Goal: Task Accomplishment & Management: Manage account settings

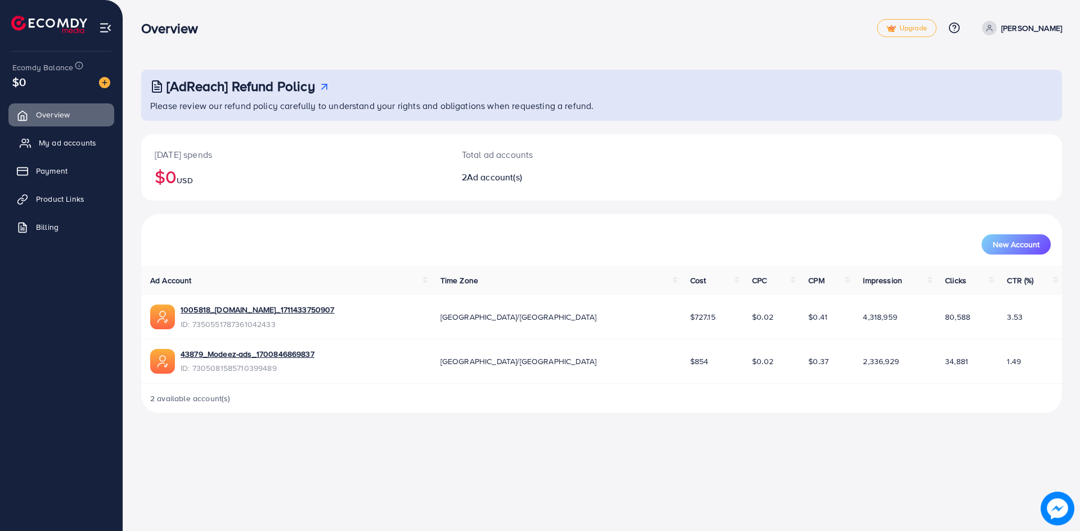
click at [74, 146] on span "My ad accounts" at bounding box center [67, 142] width 57 height 11
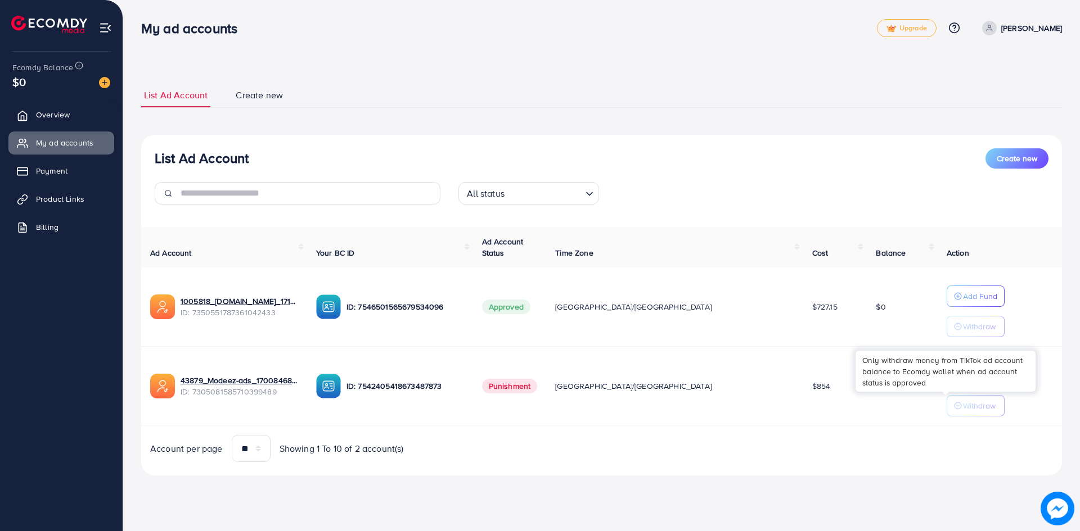
click at [963, 410] on p "Withdraw" at bounding box center [979, 405] width 33 height 13
click at [56, 176] on span "Payment" at bounding box center [54, 170] width 31 height 11
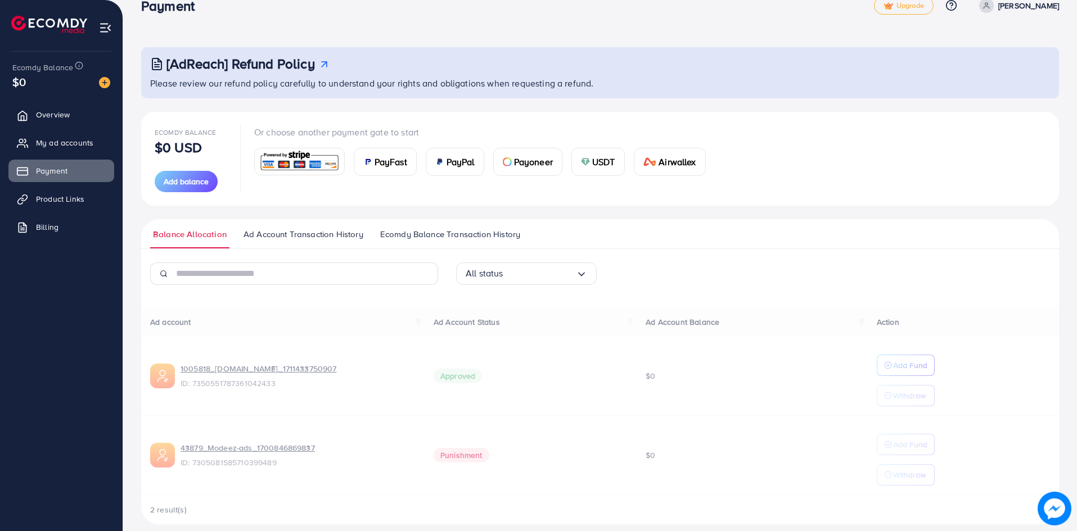
scroll to position [34, 0]
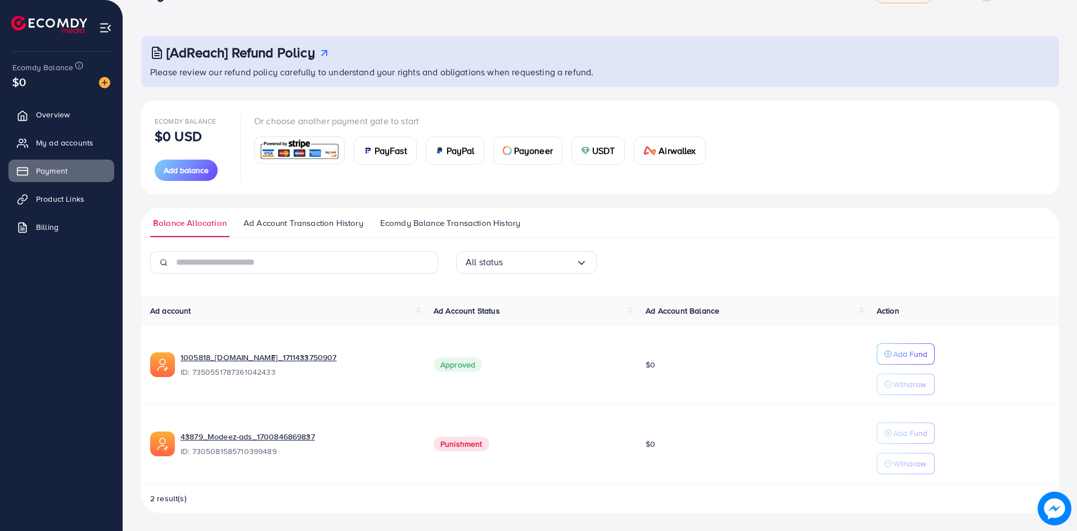
click at [896, 385] on p "Withdraw" at bounding box center [909, 384] width 33 height 13
click at [62, 197] on span "Product Links" at bounding box center [63, 198] width 48 height 11
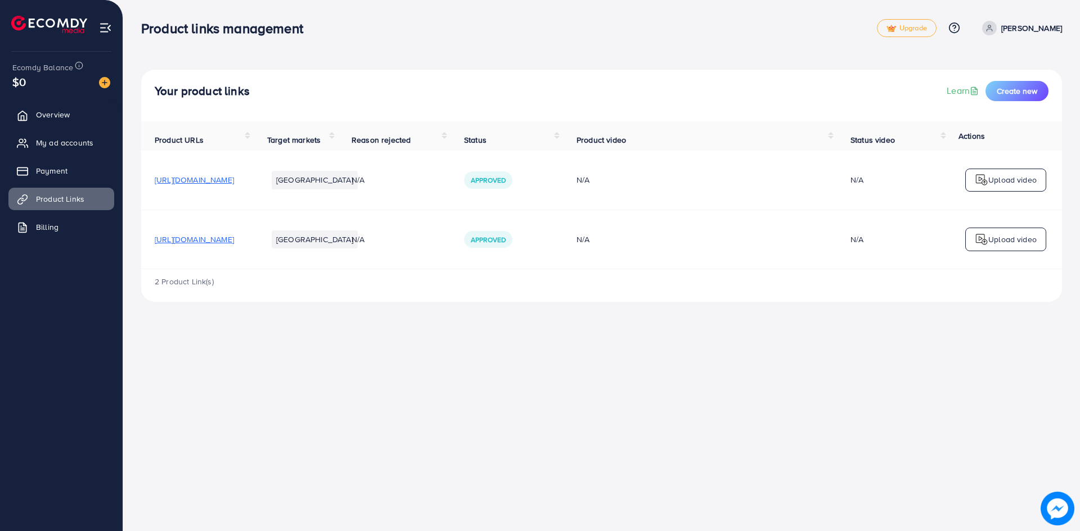
click at [195, 186] on span "[URL][DOMAIN_NAME]" at bounding box center [194, 179] width 79 height 11
click at [982, 246] on img at bounding box center [980, 239] width 13 height 13
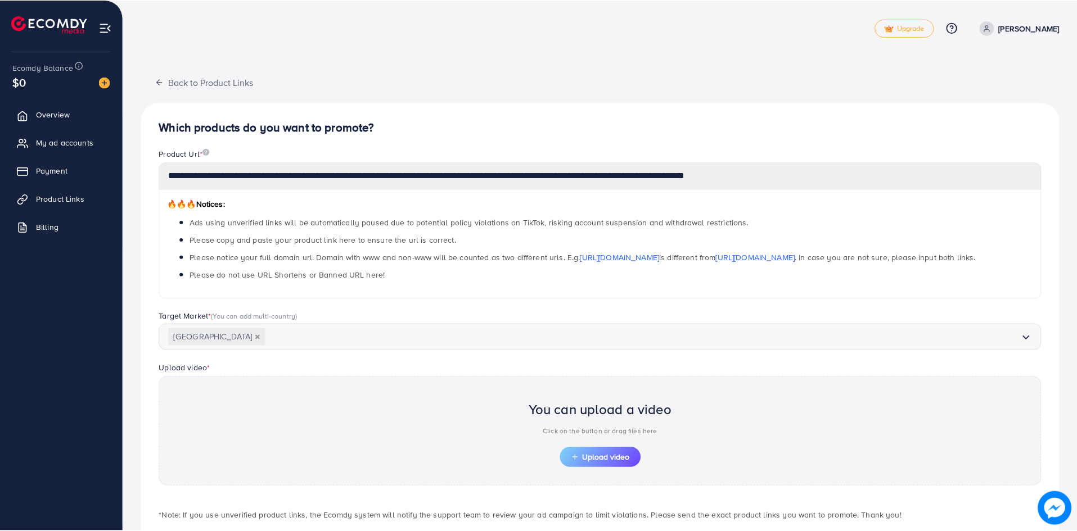
scroll to position [61, 0]
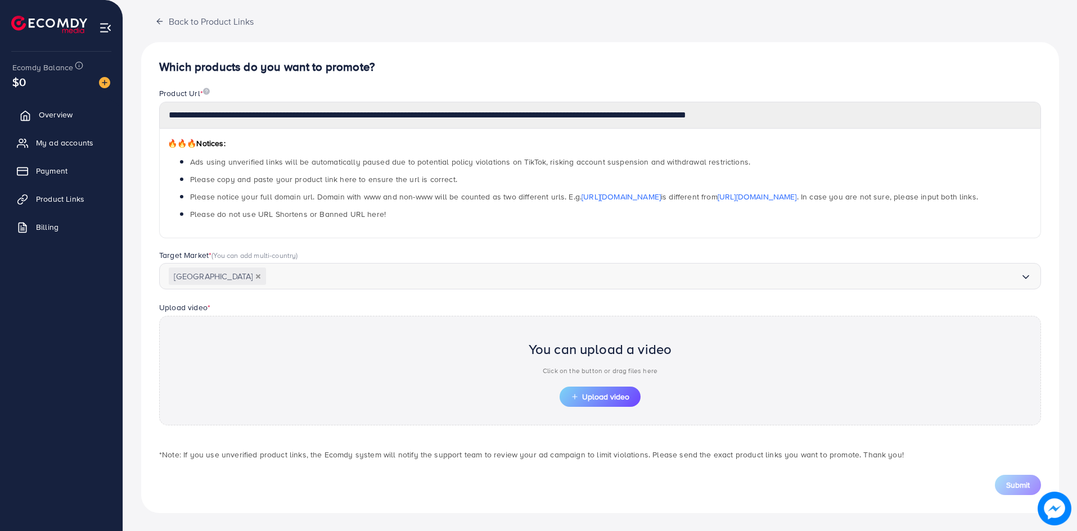
click at [85, 124] on link "Overview" at bounding box center [61, 114] width 106 height 22
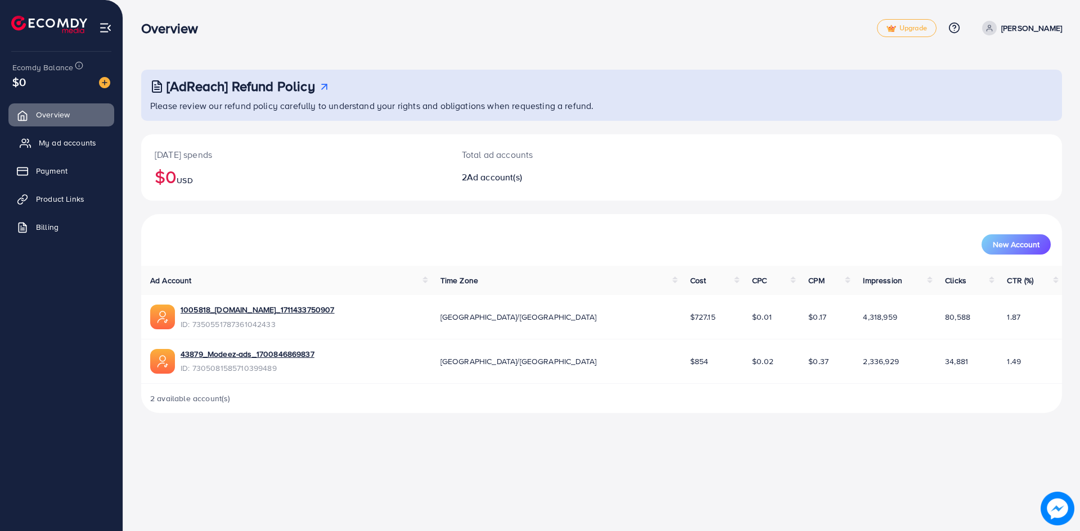
click at [56, 149] on link "My ad accounts" at bounding box center [61, 143] width 106 height 22
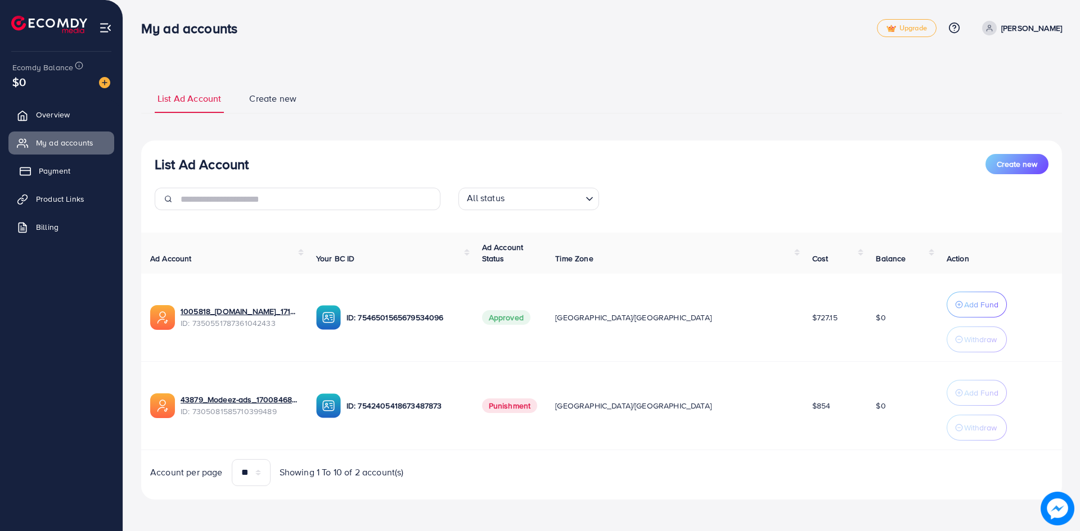
click at [60, 168] on span "Payment" at bounding box center [54, 170] width 31 height 11
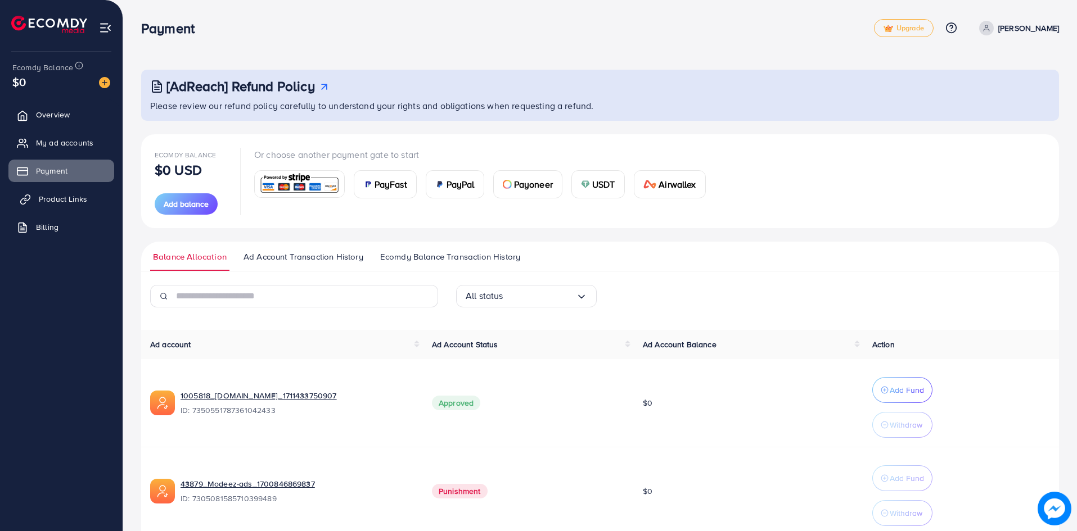
click at [81, 201] on span "Product Links" at bounding box center [63, 198] width 48 height 11
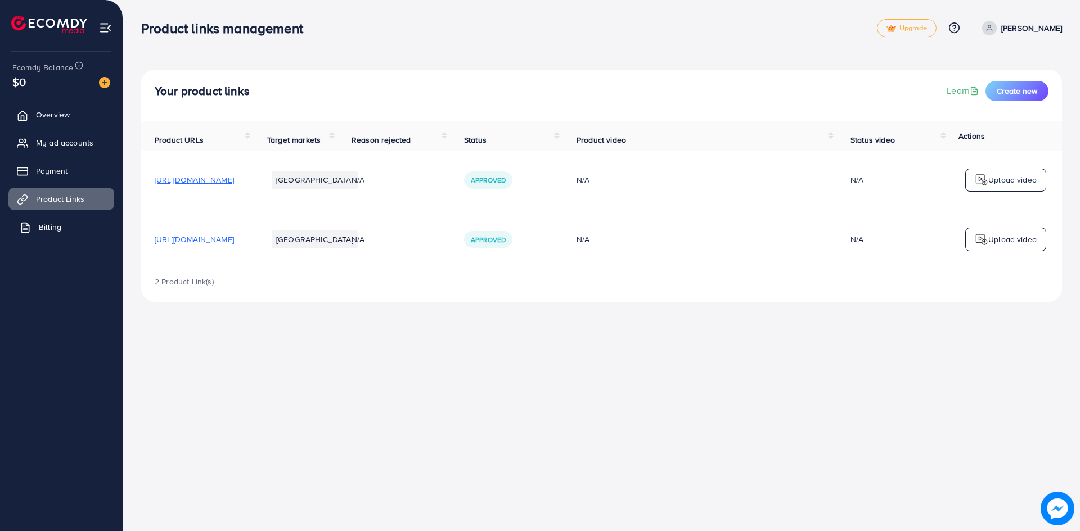
click at [64, 225] on link "Billing" at bounding box center [61, 227] width 106 height 22
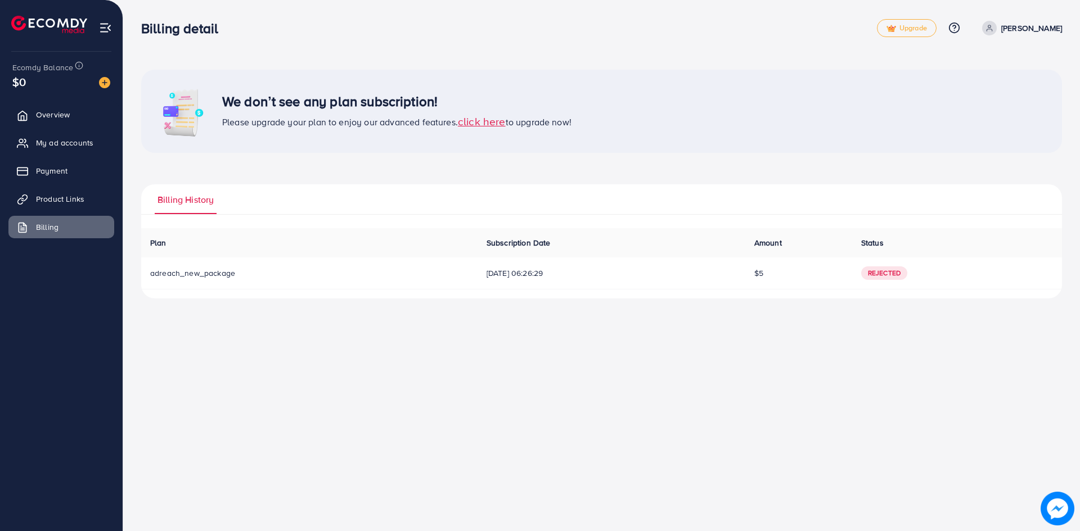
click at [906, 274] on span "Rejected" at bounding box center [884, 273] width 46 height 13
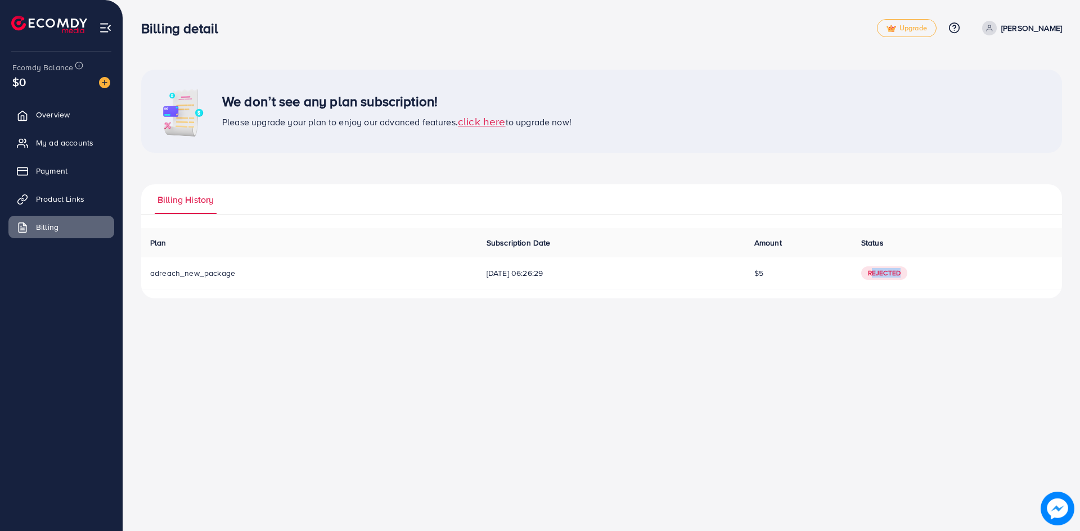
click at [1041, 25] on p "[PERSON_NAME]" at bounding box center [1031, 27] width 61 height 13
click at [60, 117] on span "Overview" at bounding box center [56, 114] width 34 height 11
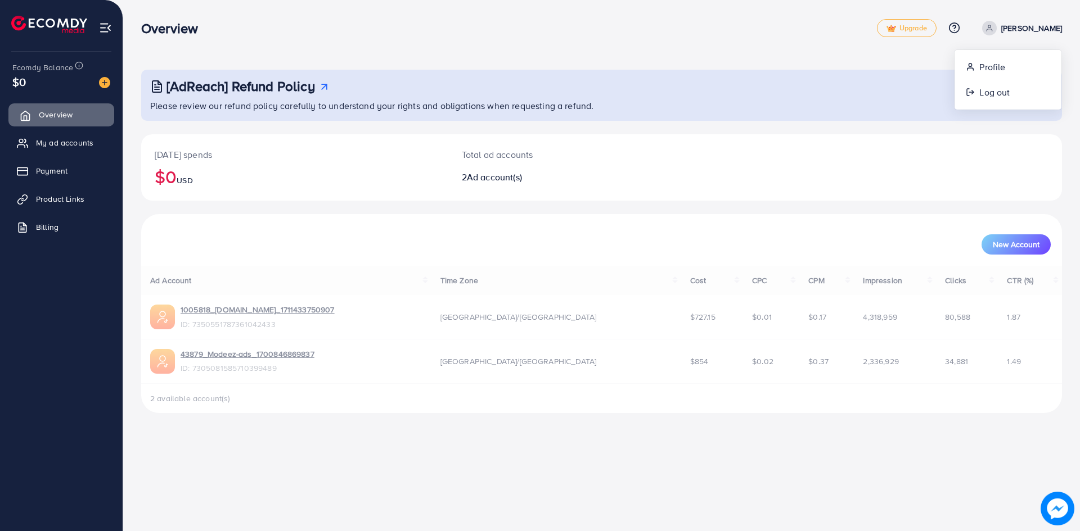
click at [60, 117] on span "Overview" at bounding box center [56, 114] width 34 height 11
click at [58, 155] on ul "Overview My ad accounts Payment Product Links Billing" at bounding box center [61, 174] width 123 height 151
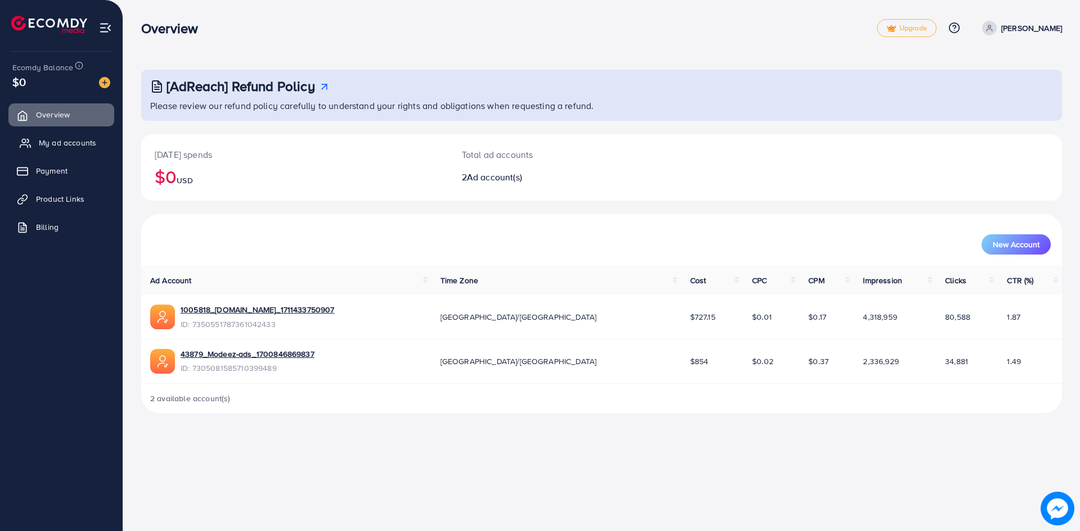
click at [58, 146] on span "My ad accounts" at bounding box center [67, 142] width 57 height 11
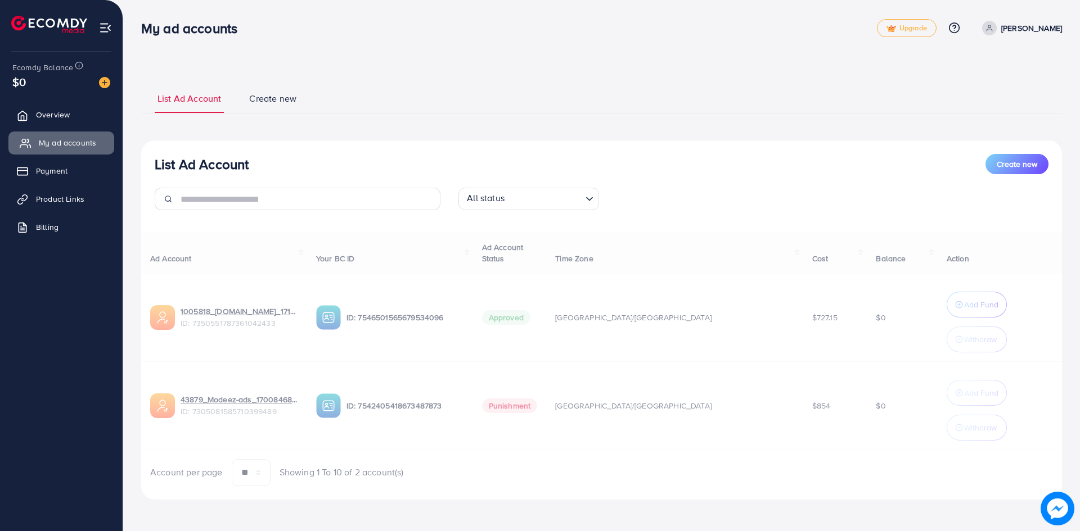
click at [58, 146] on span "My ad accounts" at bounding box center [67, 142] width 57 height 11
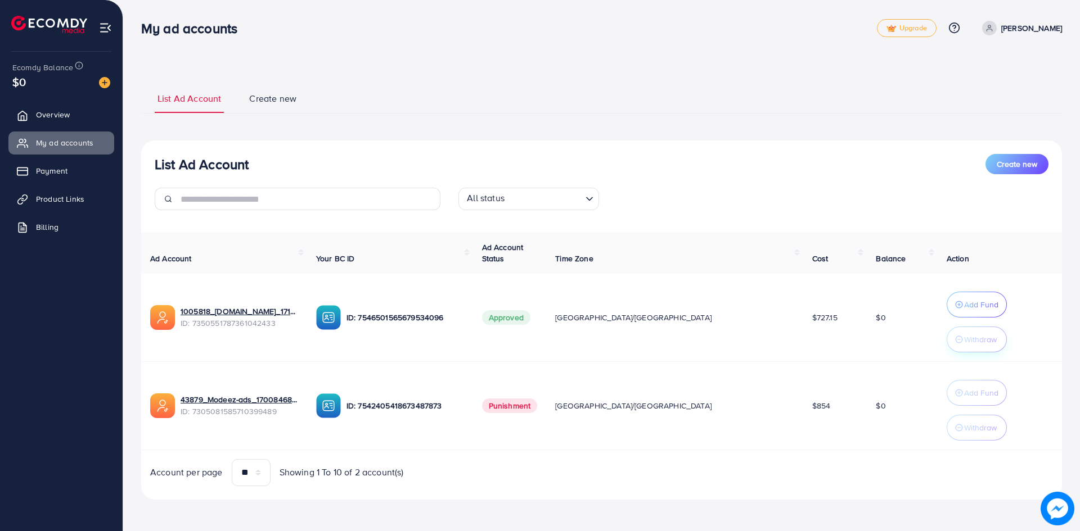
click at [964, 338] on p "Withdraw" at bounding box center [980, 339] width 33 height 13
click at [964, 342] on p "Withdraw" at bounding box center [980, 339] width 33 height 13
click at [948, 313] on button "Add Fund" at bounding box center [976, 305] width 60 height 26
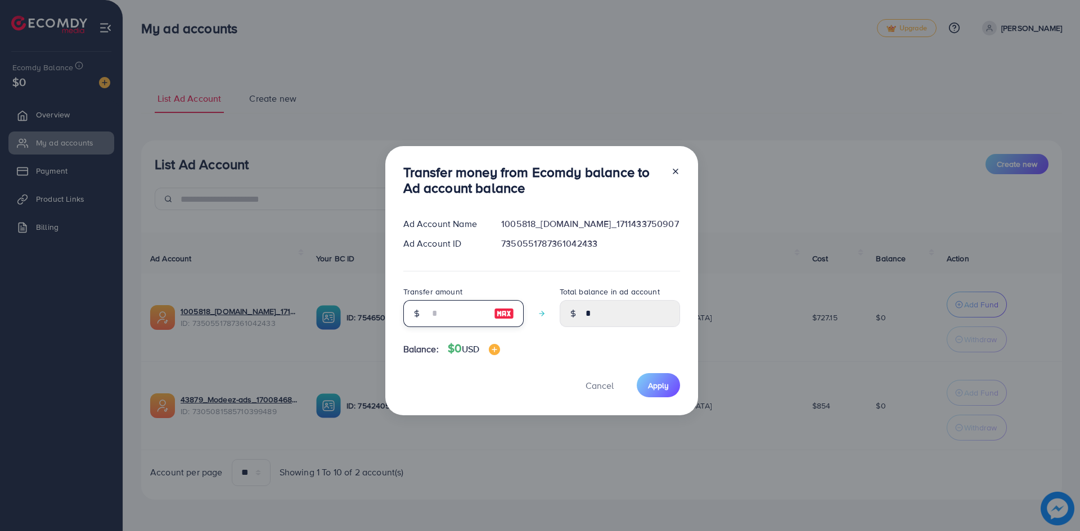
click at [467, 310] on input "number" at bounding box center [457, 313] width 56 height 27
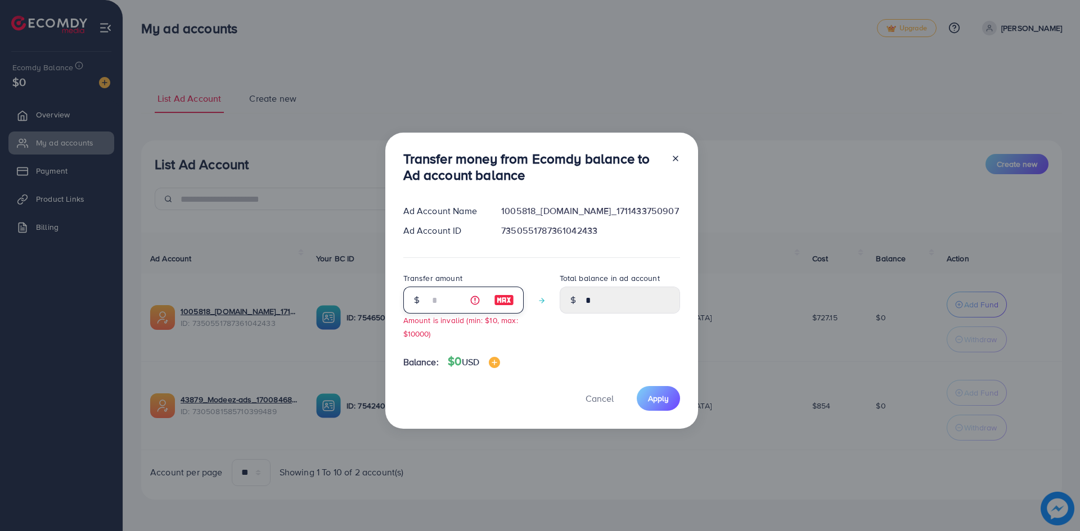
type input "*"
type input "****"
type input "*"
click at [602, 391] on button "Cancel" at bounding box center [599, 398] width 56 height 24
type input "*"
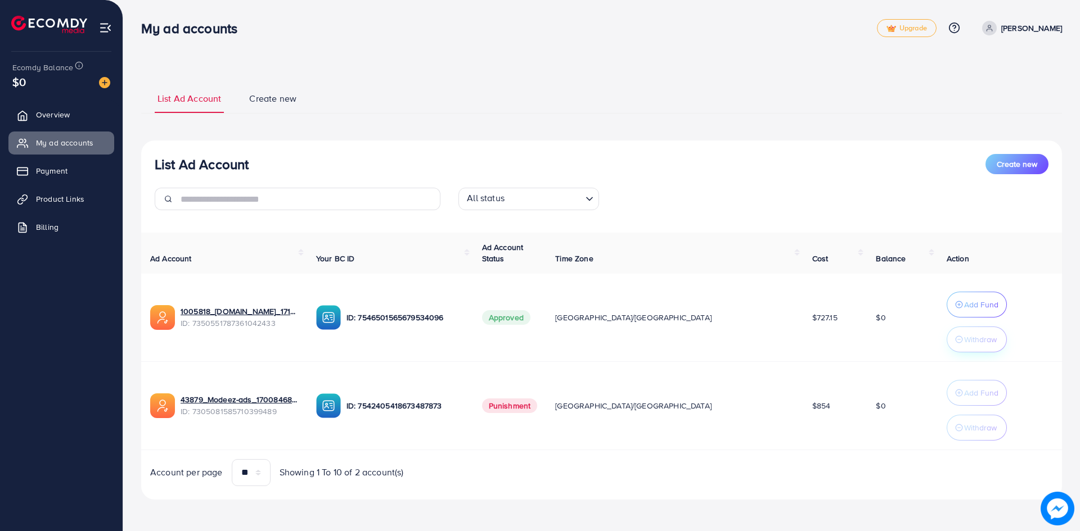
click at [964, 345] on p "Withdraw" at bounding box center [980, 339] width 33 height 13
click at [972, 342] on button "Withdraw" at bounding box center [976, 340] width 60 height 26
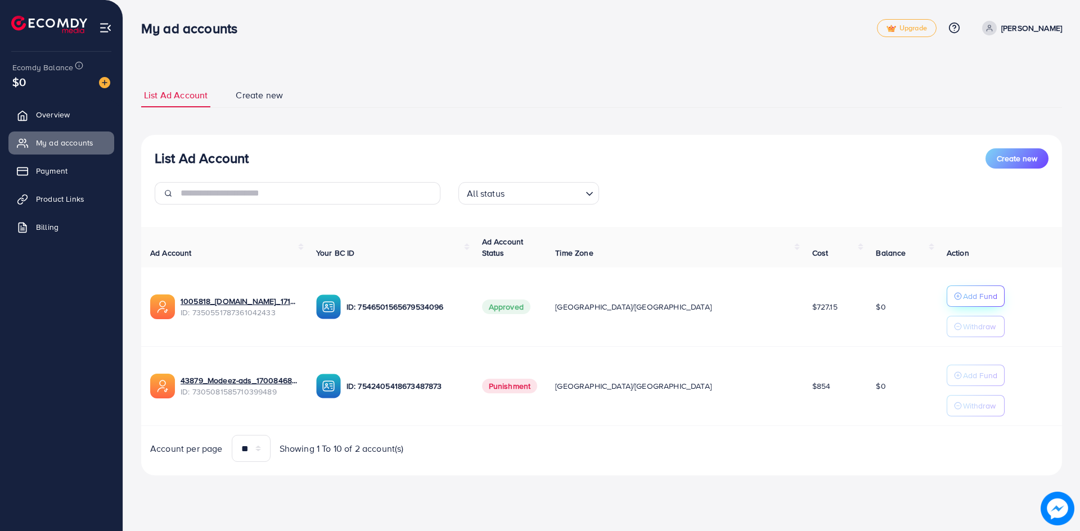
click at [963, 290] on p "Add Fund" at bounding box center [980, 296] width 34 height 13
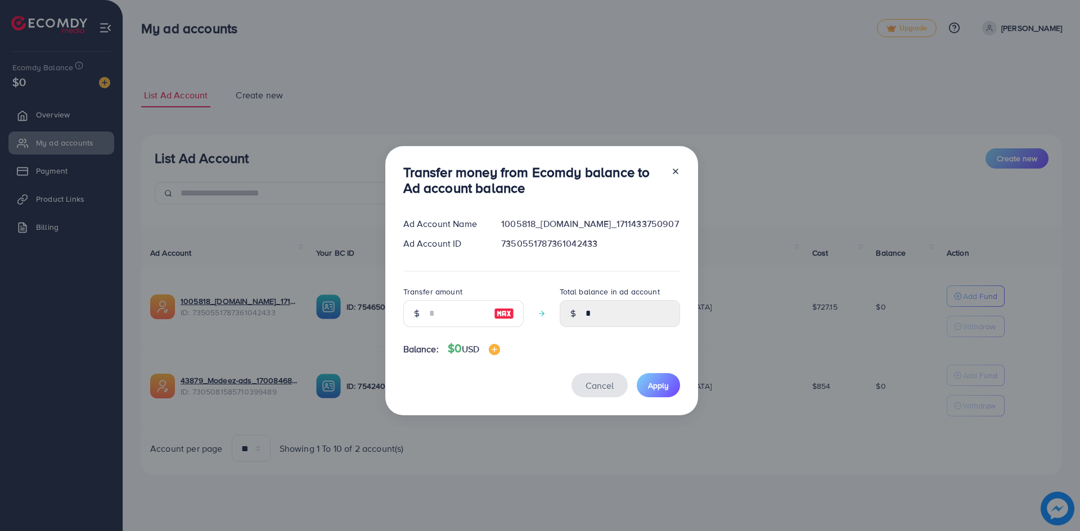
click at [601, 389] on span "Cancel" at bounding box center [599, 386] width 28 height 12
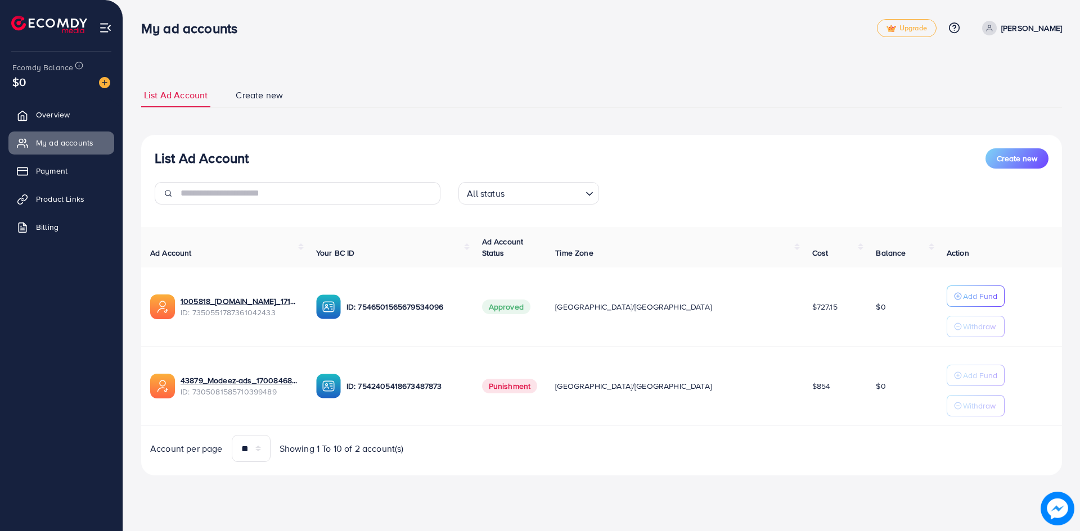
click at [954, 327] on icon "button" at bounding box center [958, 327] width 8 height 8
click at [55, 165] on link "Payment" at bounding box center [61, 171] width 106 height 22
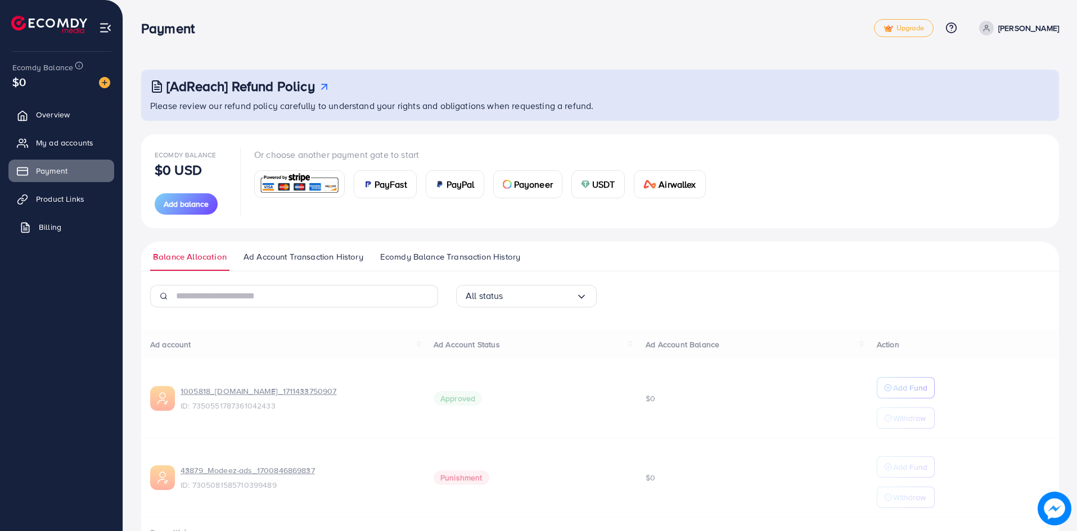
click at [74, 228] on link "Billing" at bounding box center [61, 227] width 106 height 22
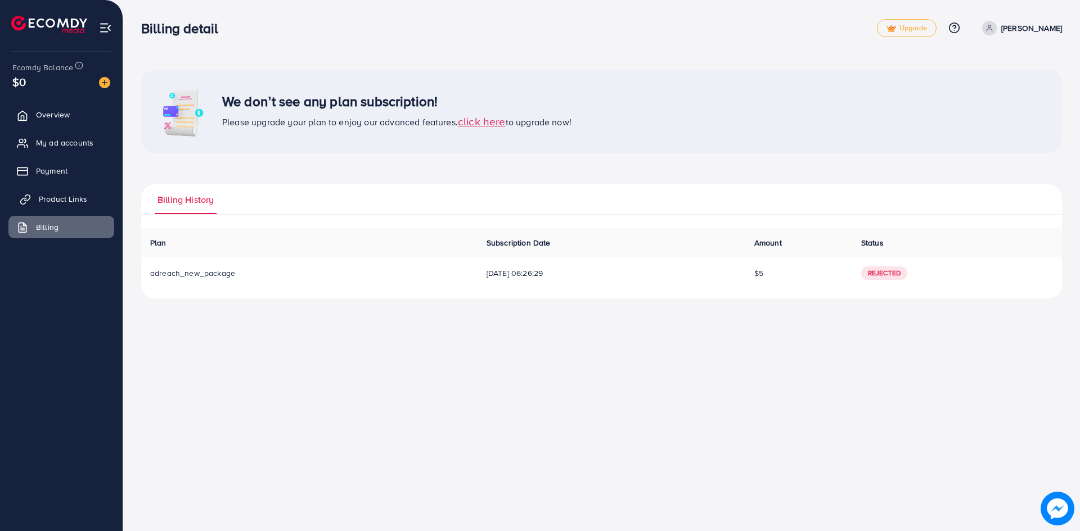
click at [69, 197] on span "Product Links" at bounding box center [63, 198] width 48 height 11
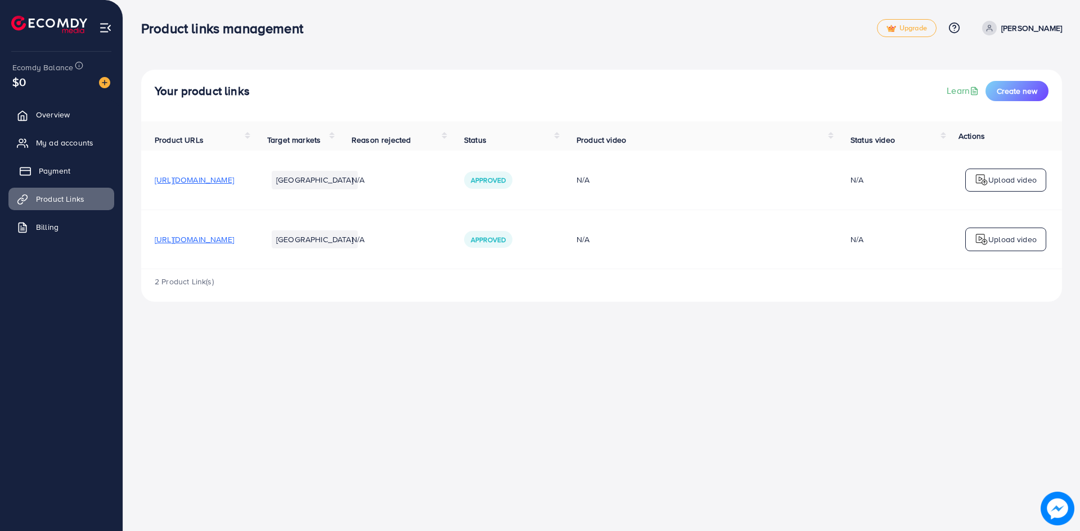
click at [70, 169] on span "Payment" at bounding box center [54, 170] width 31 height 11
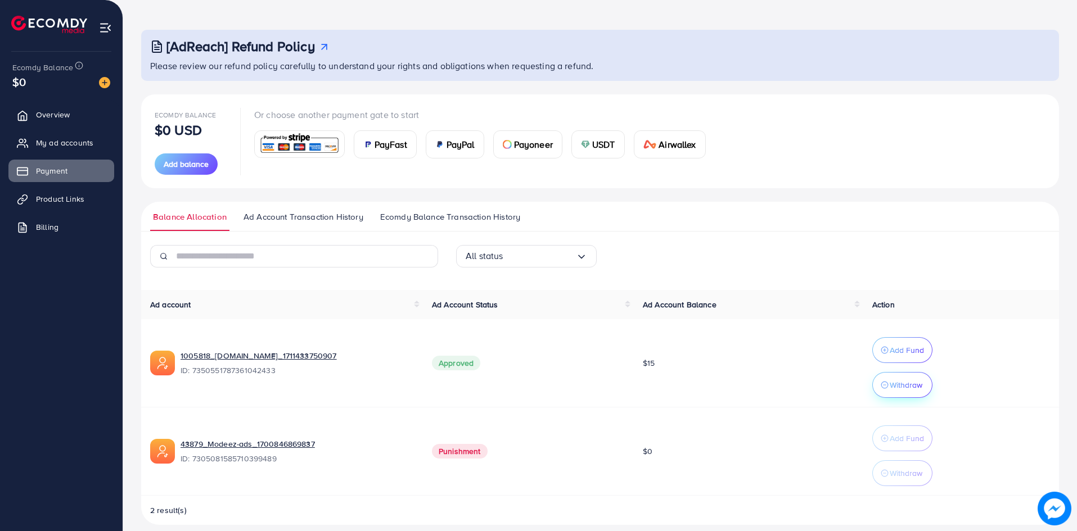
scroll to position [52, 0]
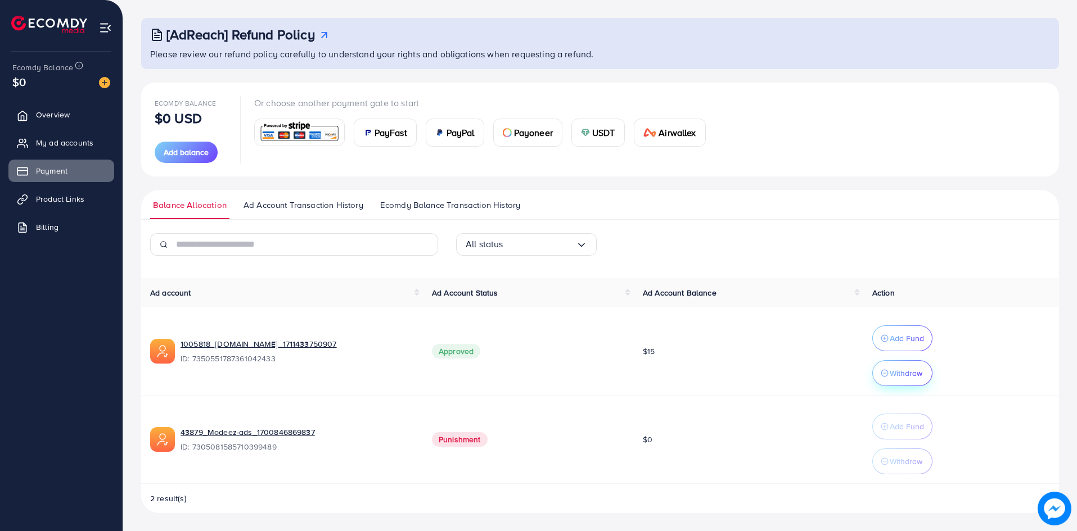
click at [915, 376] on p "Withdraw" at bounding box center [906, 373] width 33 height 13
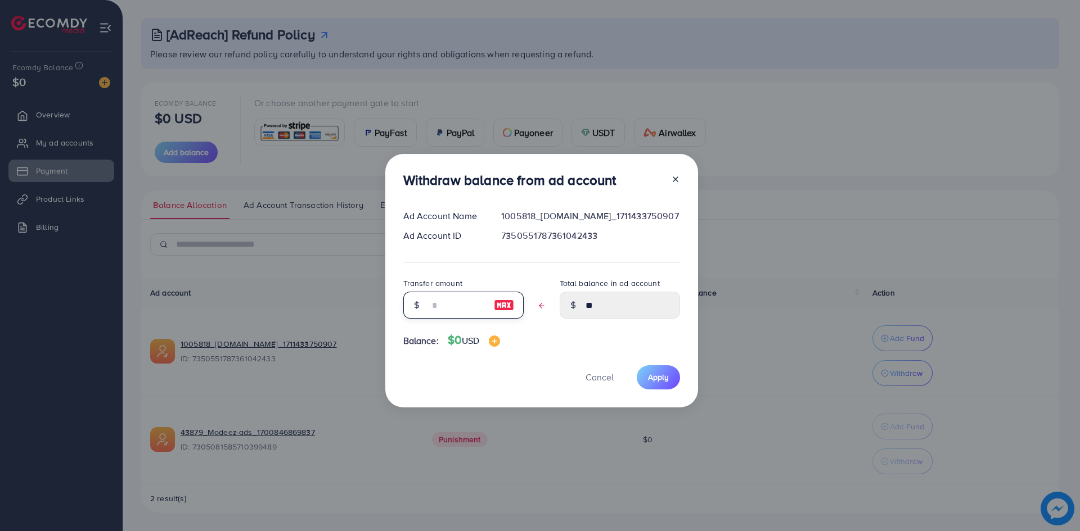
click at [452, 310] on input "text" at bounding box center [457, 305] width 56 height 27
type input "*"
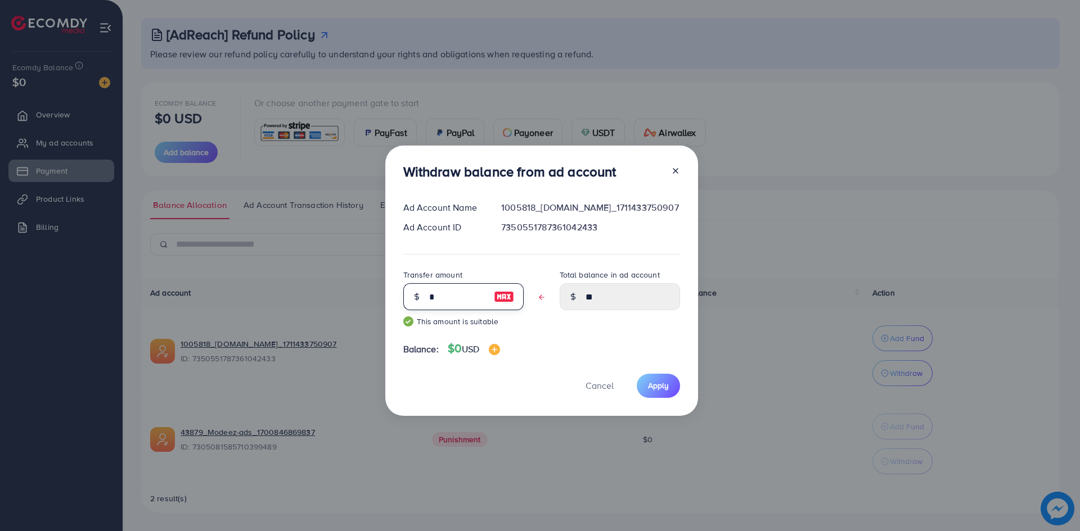
type input "*****"
type input "**"
type input "****"
click at [454, 296] on input "**" at bounding box center [457, 296] width 56 height 27
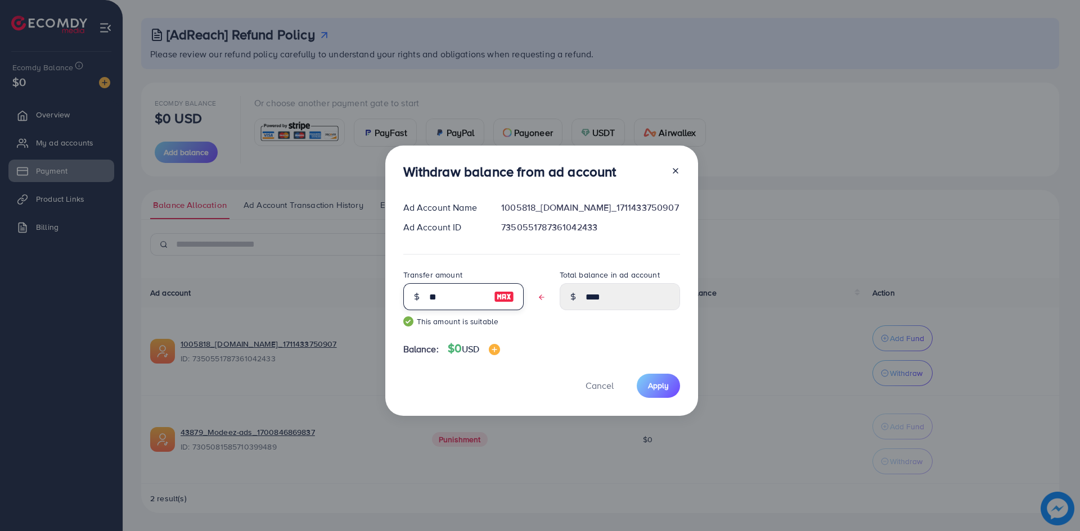
click at [454, 296] on input "**" at bounding box center [457, 296] width 56 height 27
type input "*"
type input "*****"
type input "**"
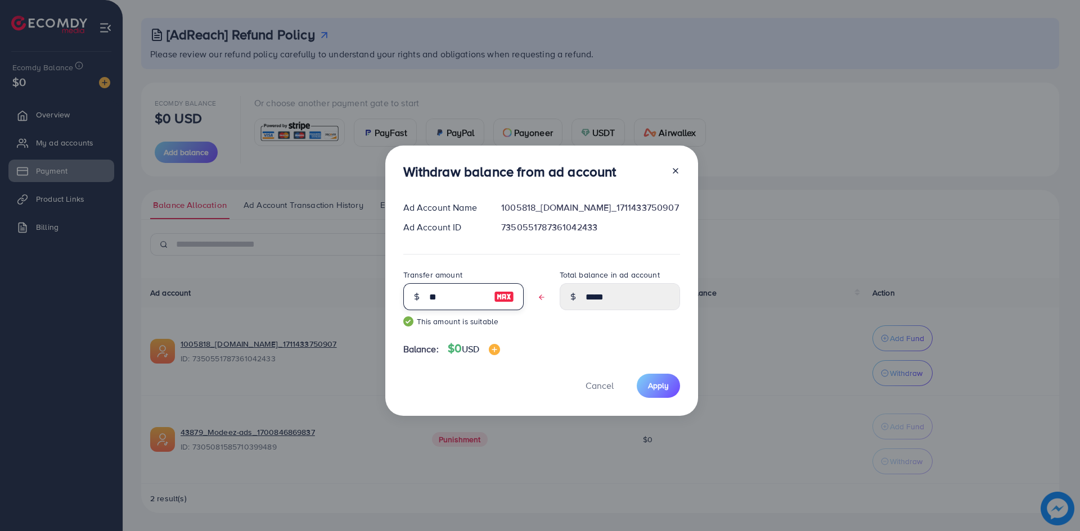
type input "****"
type input "**"
click at [649, 384] on span "Apply" at bounding box center [658, 385] width 21 height 11
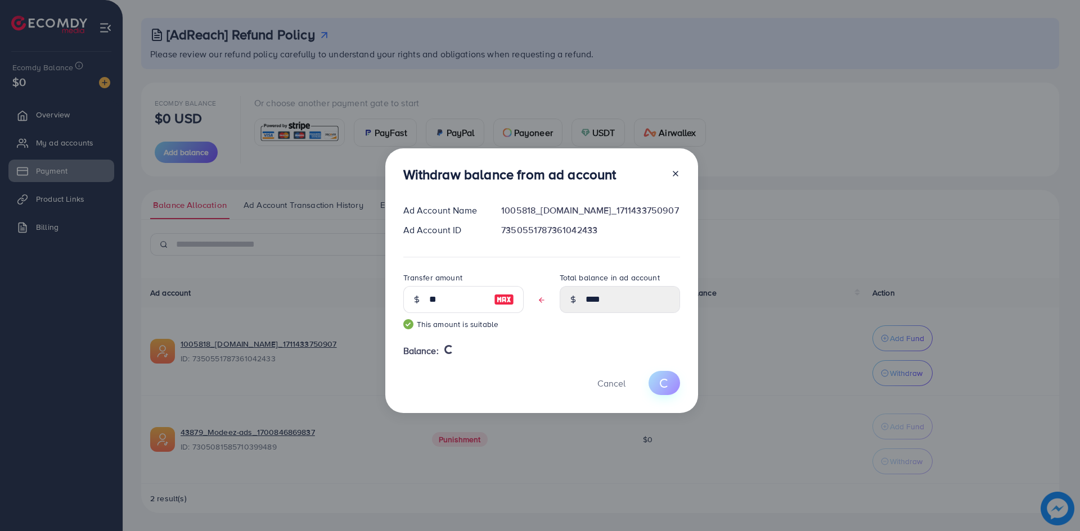
type input "**"
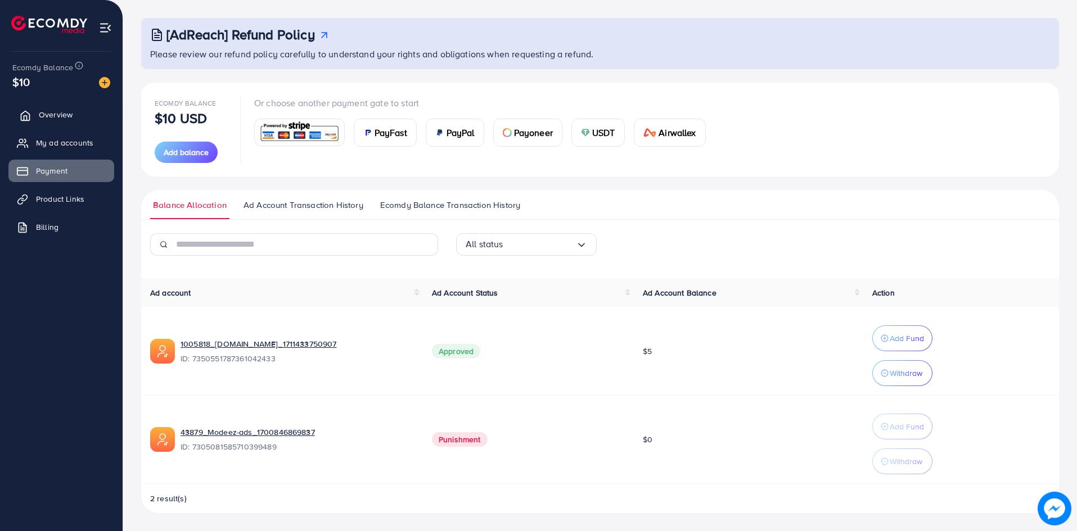
click at [78, 114] on link "Overview" at bounding box center [61, 114] width 106 height 22
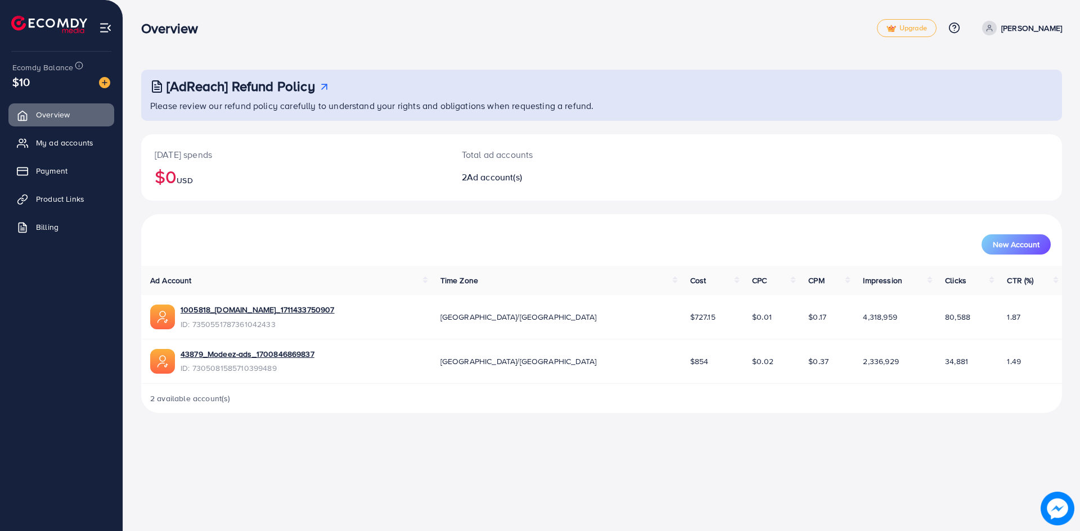
click at [105, 28] on img at bounding box center [105, 27] width 13 height 13
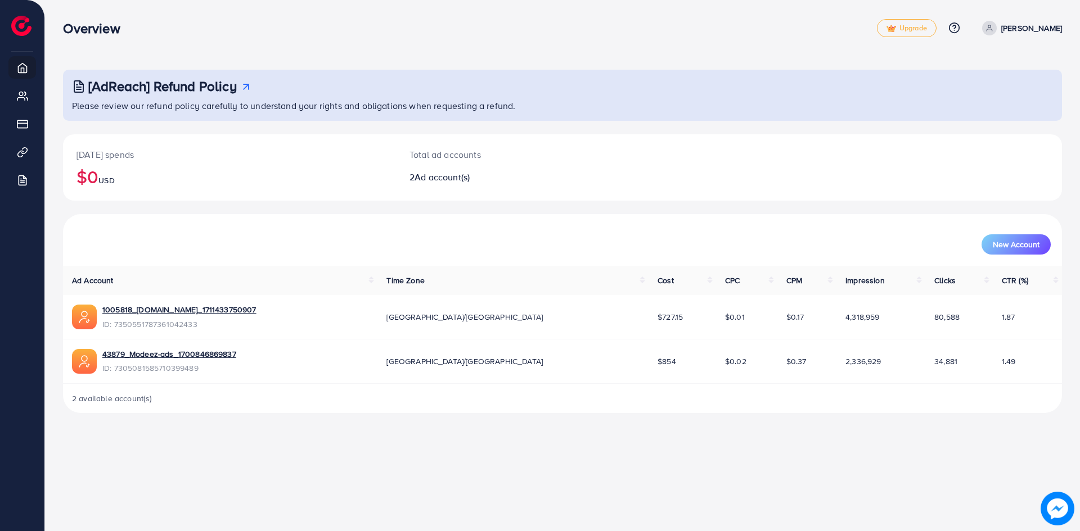
click at [1030, 27] on p "[PERSON_NAME]" at bounding box center [1031, 27] width 61 height 13
